Goal: Transaction & Acquisition: Purchase product/service

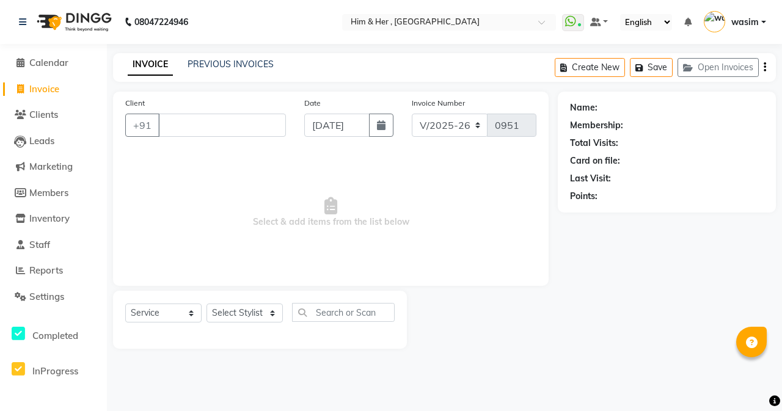
select select "5934"
select select "service"
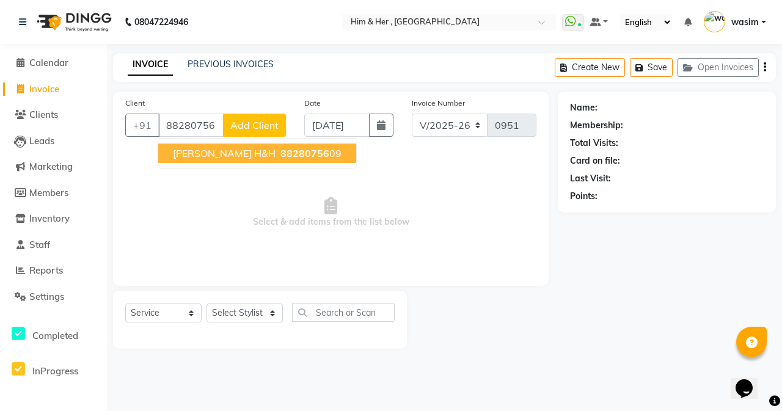
click at [314, 152] on ngb-highlight "88280756 09" at bounding box center [310, 153] width 64 height 12
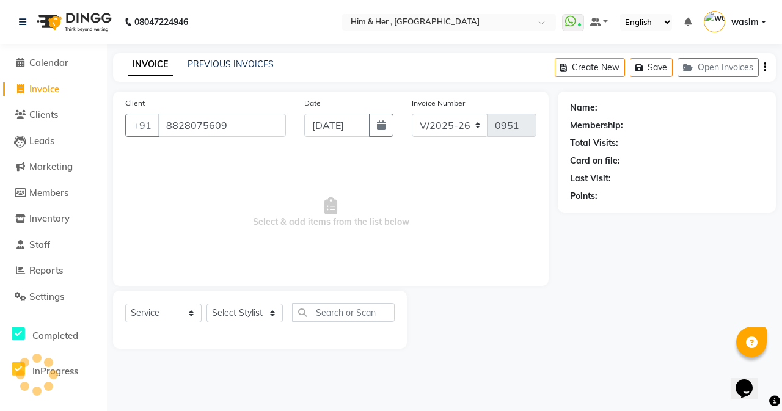
type input "8828075609"
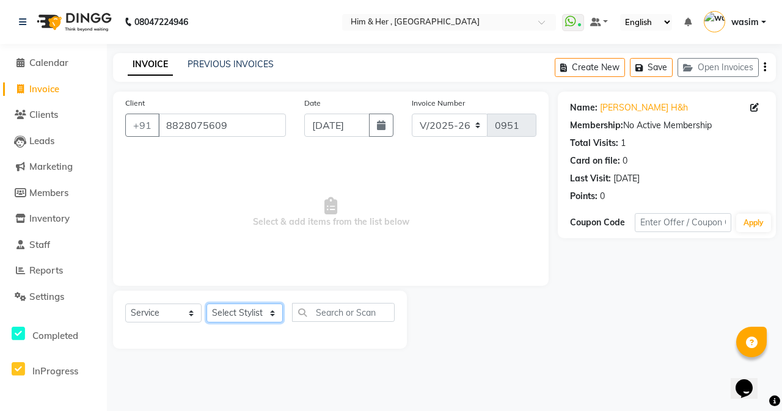
click at [232, 316] on select "Select Stylist [PERSON_NAME] Anam [PERSON_NAME] [PERSON_NAME]" at bounding box center [244, 312] width 76 height 19
select select "41926"
click at [206, 303] on select "Select Stylist [PERSON_NAME] Anam [PERSON_NAME] [PERSON_NAME]" at bounding box center [244, 312] width 76 height 19
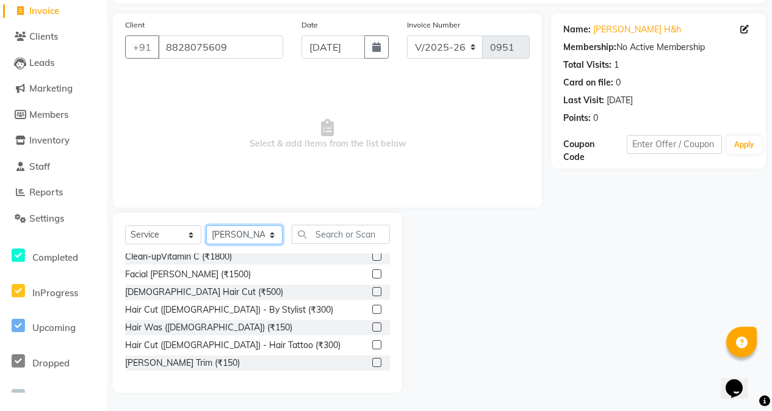
scroll to position [183, 0]
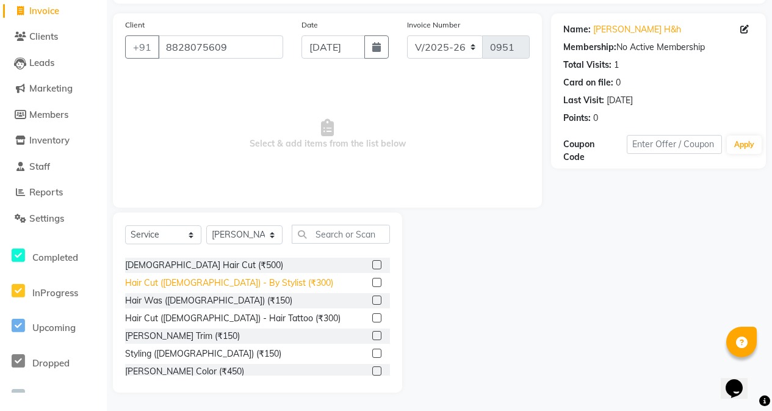
click at [233, 277] on div "Hair Cut ([DEMOGRAPHIC_DATA]) - By Stylist (₹300)" at bounding box center [229, 283] width 208 height 13
checkbox input "false"
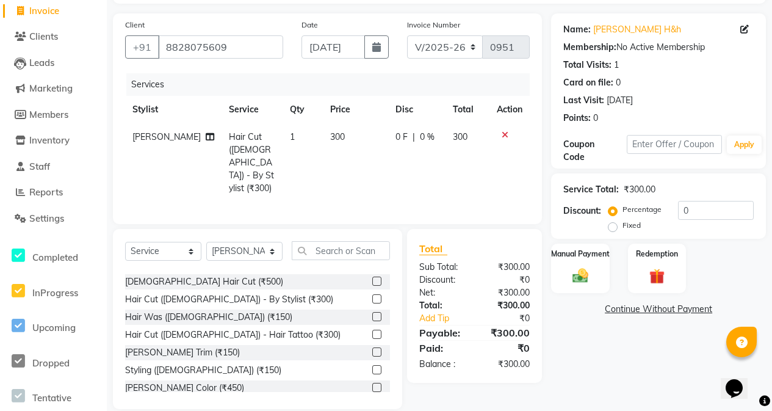
click at [363, 145] on td "300" at bounding box center [355, 162] width 65 height 79
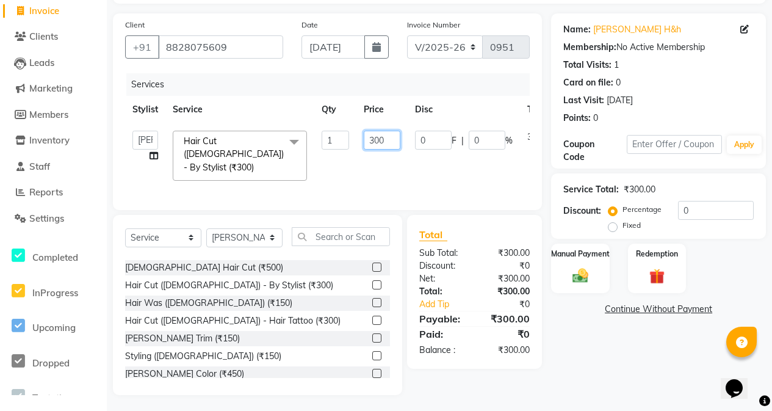
click at [394, 134] on input "300" at bounding box center [382, 140] width 37 height 19
type input "3"
type input "250"
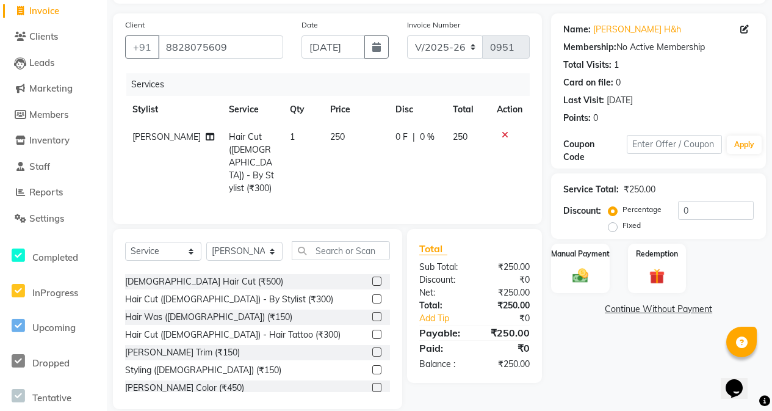
click at [370, 160] on td "250" at bounding box center [355, 162] width 65 height 79
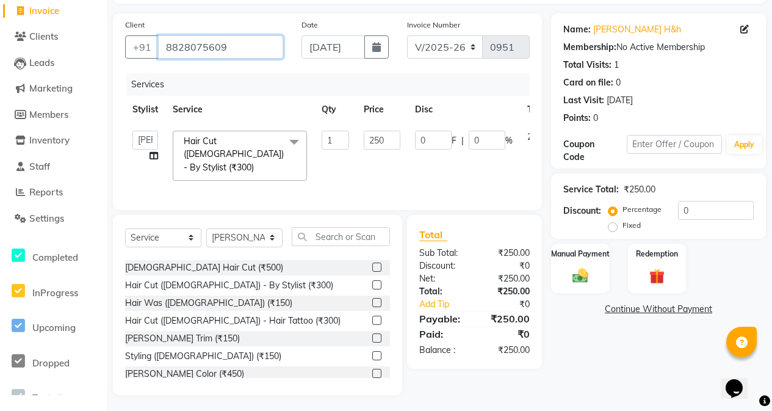
drag, startPoint x: 165, startPoint y: 45, endPoint x: 230, endPoint y: 47, distance: 64.7
click at [230, 47] on input "8828075609" at bounding box center [220, 46] width 125 height 23
click at [583, 267] on img at bounding box center [580, 275] width 26 height 19
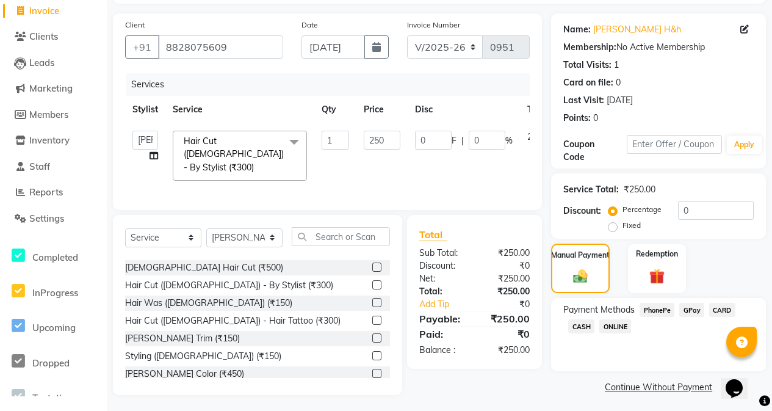
click at [689, 311] on span "GPay" at bounding box center [692, 310] width 25 height 14
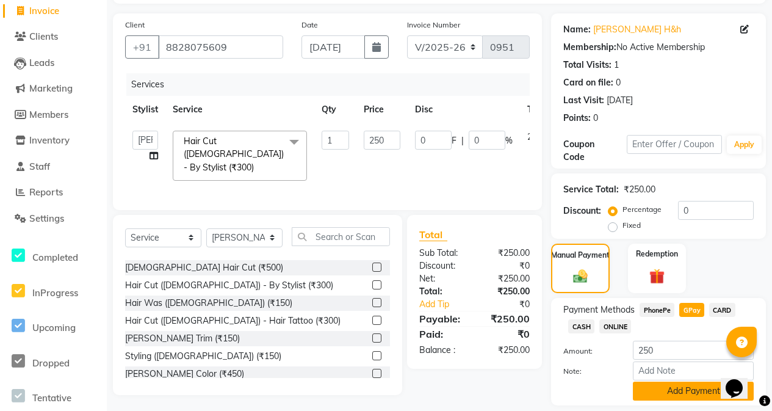
click at [688, 382] on button "Add Payment" at bounding box center [693, 391] width 121 height 19
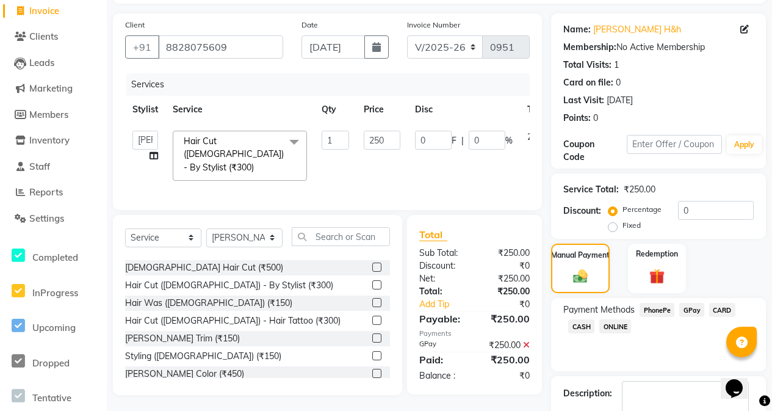
scroll to position [151, 0]
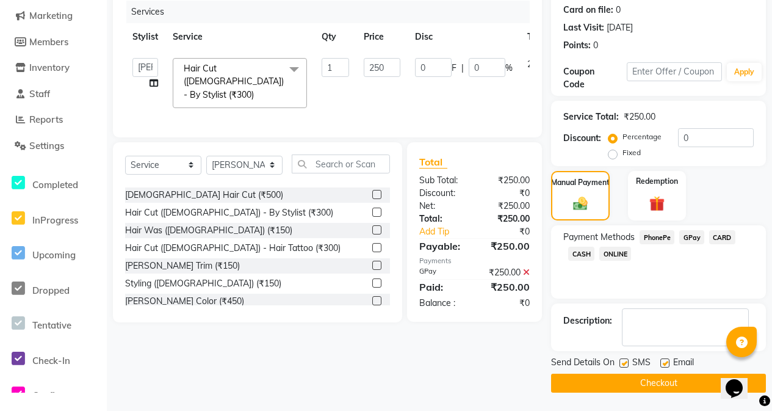
click at [620, 361] on label at bounding box center [624, 362] width 9 height 9
click at [620, 361] on input "checkbox" at bounding box center [624, 364] width 8 height 8
checkbox input "false"
click at [627, 381] on button "Checkout" at bounding box center [658, 383] width 215 height 19
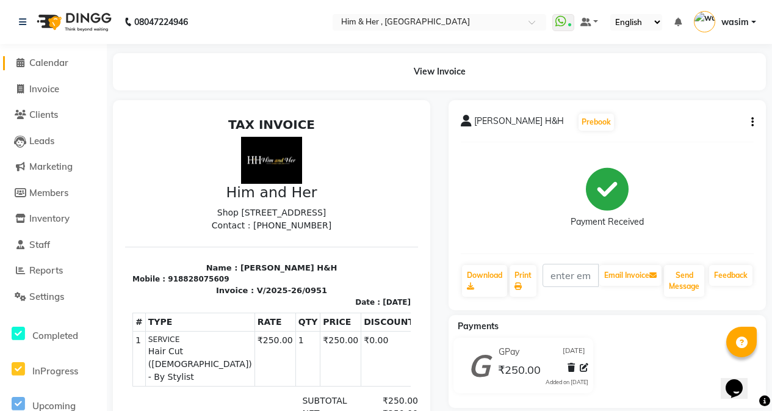
click at [40, 60] on span "Calendar" at bounding box center [48, 63] width 39 height 12
